Goal: Navigation & Orientation: Find specific page/section

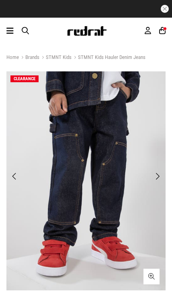
click at [6, 34] on icon at bounding box center [9, 31] width 7 height 10
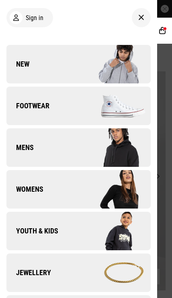
click at [108, 234] on img at bounding box center [114, 231] width 72 height 40
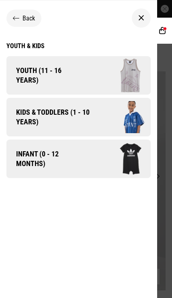
click at [124, 126] on img at bounding box center [121, 117] width 57 height 32
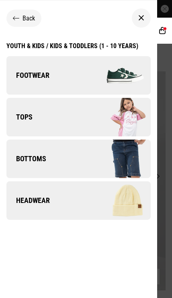
click at [126, 123] on img at bounding box center [114, 117] width 72 height 40
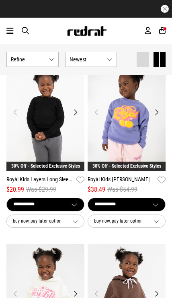
scroll to position [262, 0]
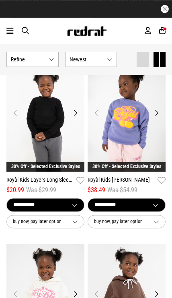
click at [164, 119] on img at bounding box center [126, 117] width 78 height 109
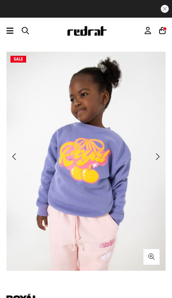
click at [155, 159] on button "Next" at bounding box center [157, 157] width 10 height 10
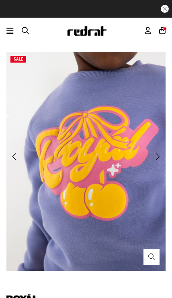
click at [154, 160] on span "Next" at bounding box center [156, 157] width 5 height 10
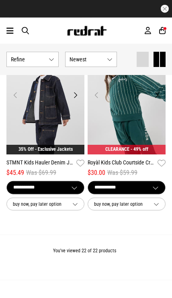
scroll to position [1914, 0]
